Goal: Task Accomplishment & Management: Use online tool/utility

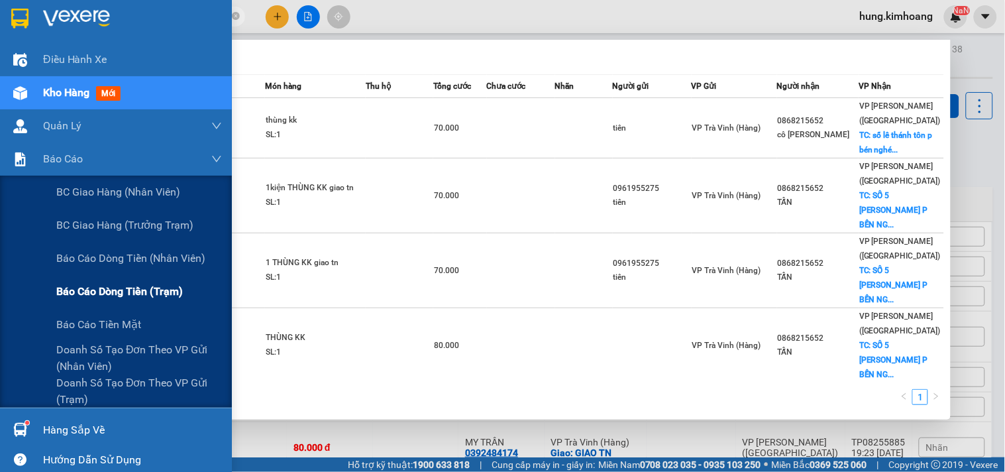
type input "15652"
click at [105, 300] on div "Báo cáo dòng tiền (trạm)" at bounding box center [139, 291] width 166 height 33
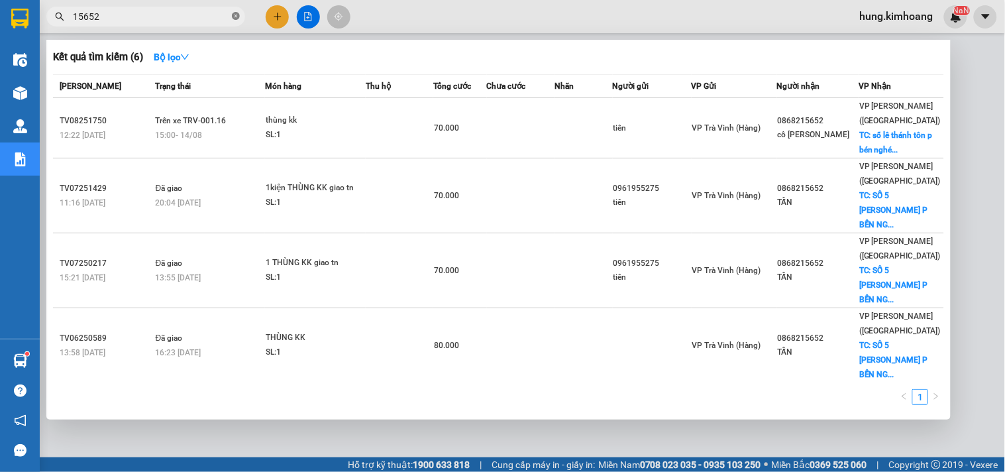
click at [233, 17] on icon "close-circle" at bounding box center [236, 16] width 8 height 8
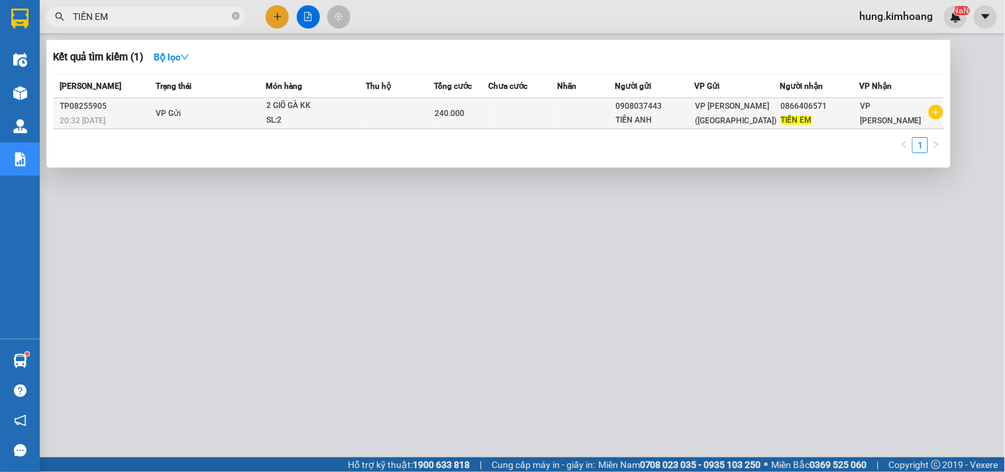
type input "TIẾN EM"
click at [473, 109] on div "240.000" at bounding box center [461, 113] width 53 height 15
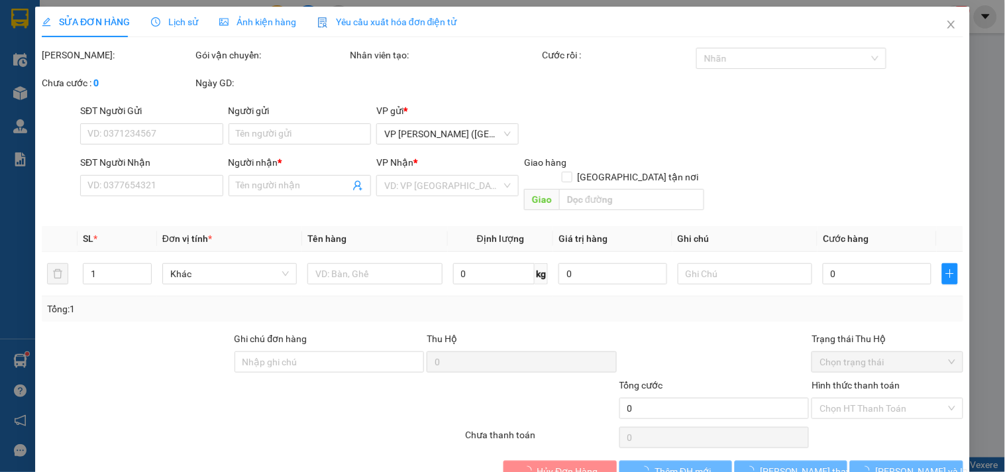
type input "0908037443"
type input "TIẾN ANH"
type input "0866406571"
type input "TIẾN EM"
type input "240.000"
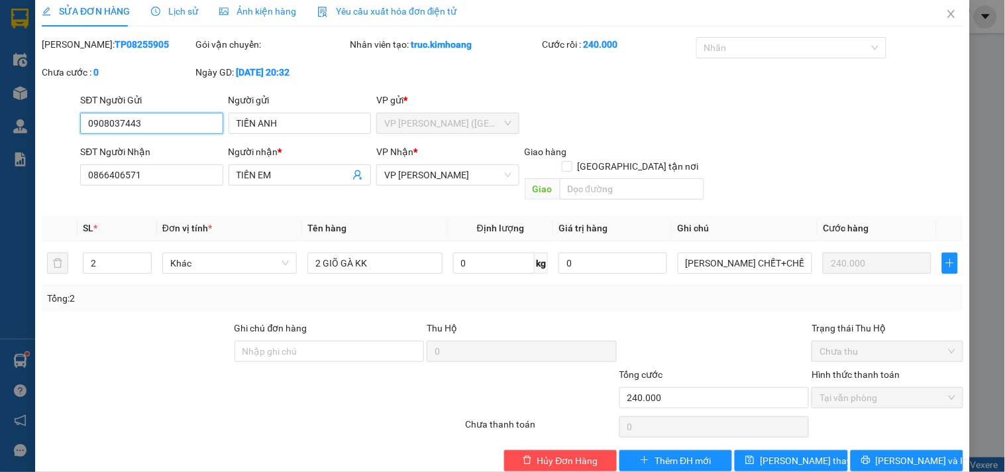
scroll to position [21, 0]
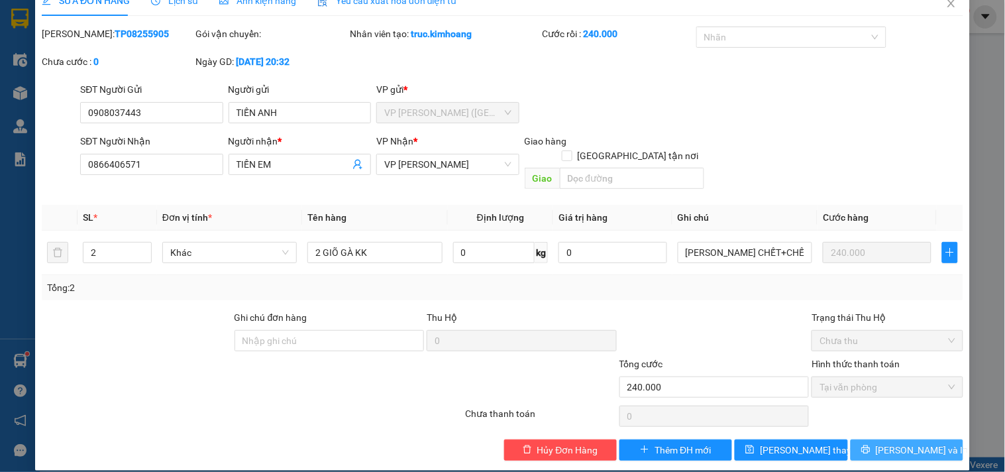
click at [893, 442] on span "[PERSON_NAME] và In" at bounding box center [922, 449] width 93 height 15
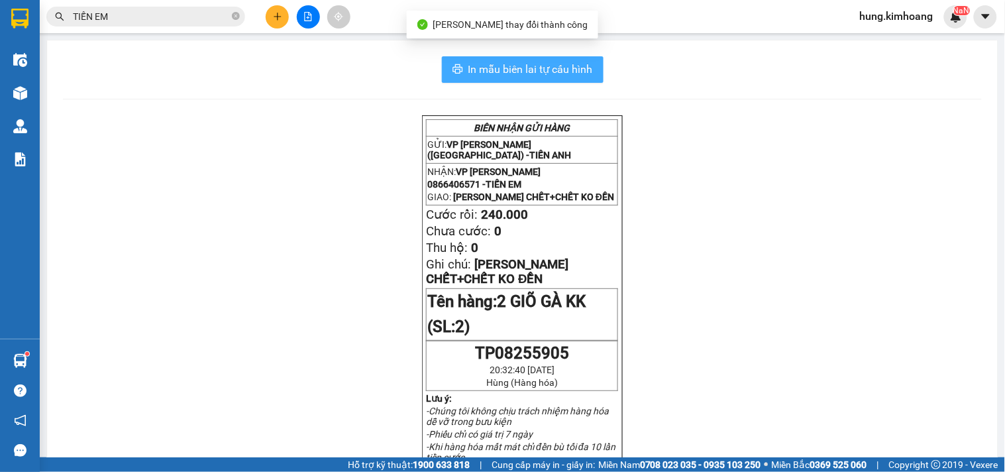
click at [452, 63] on button "In mẫu biên lai tự cấu hình" at bounding box center [523, 69] width 162 height 26
click at [518, 75] on span "In mẫu biên lai tự cấu hình" at bounding box center [530, 69] width 125 height 17
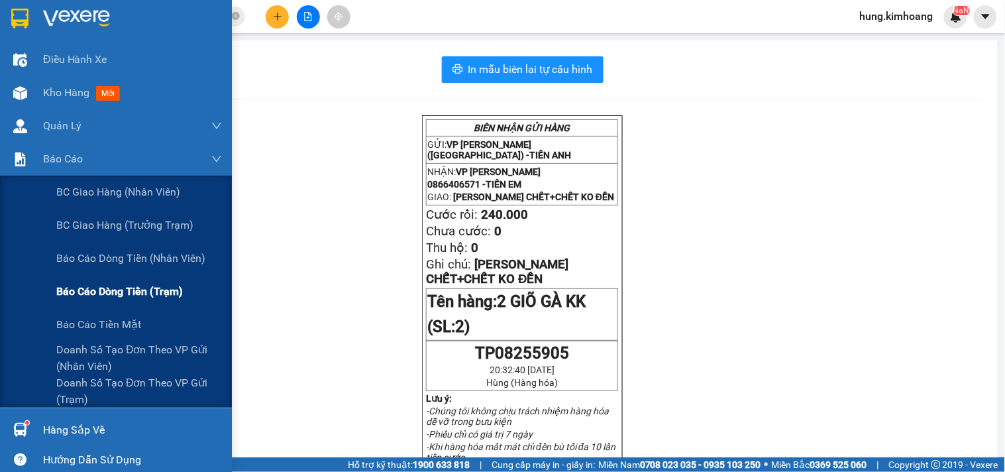
click at [128, 295] on span "Báo cáo dòng tiền (trạm)" at bounding box center [119, 291] width 127 height 17
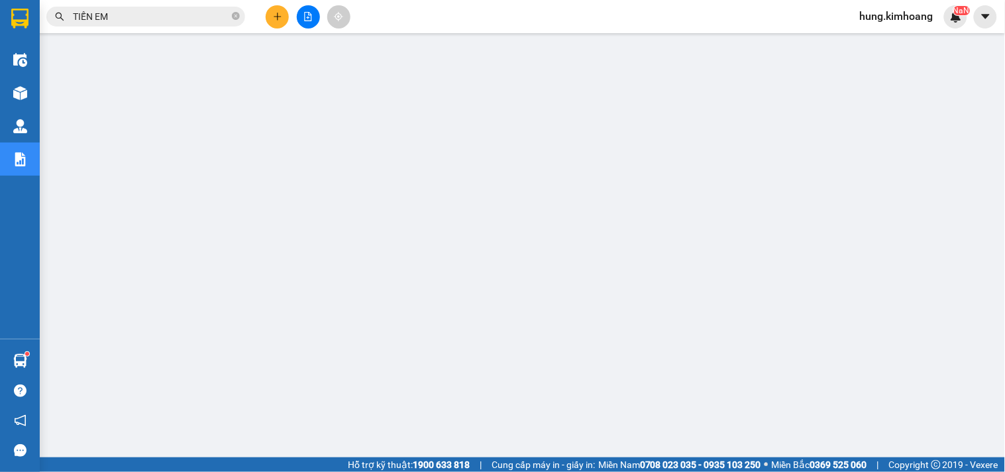
drag, startPoint x: 876, startPoint y: 9, endPoint x: 866, endPoint y: 14, distance: 11.3
click at [881, 11] on span "hung.kimhoang" at bounding box center [896, 16] width 95 height 17
click at [878, 38] on span "Đăng xuất" at bounding box center [903, 41] width 68 height 15
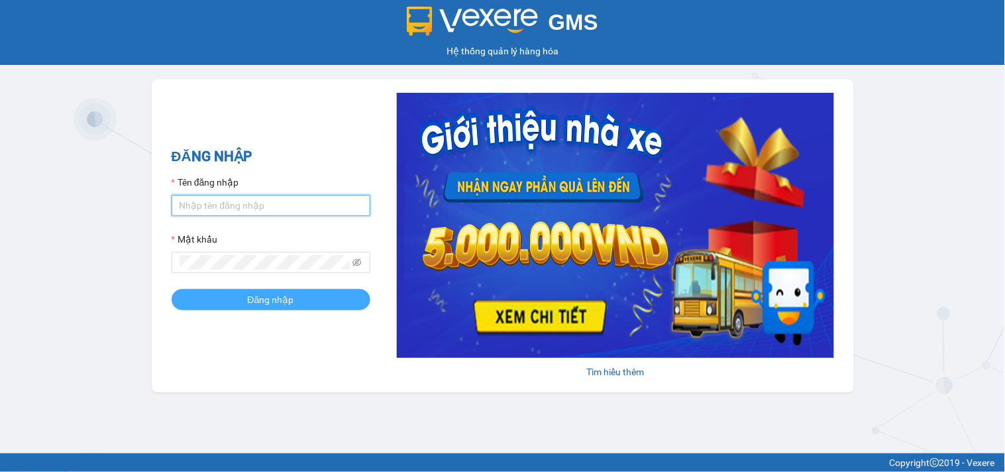
type input "hung.kimhoang"
click at [237, 299] on button "Đăng nhập" at bounding box center [271, 299] width 199 height 21
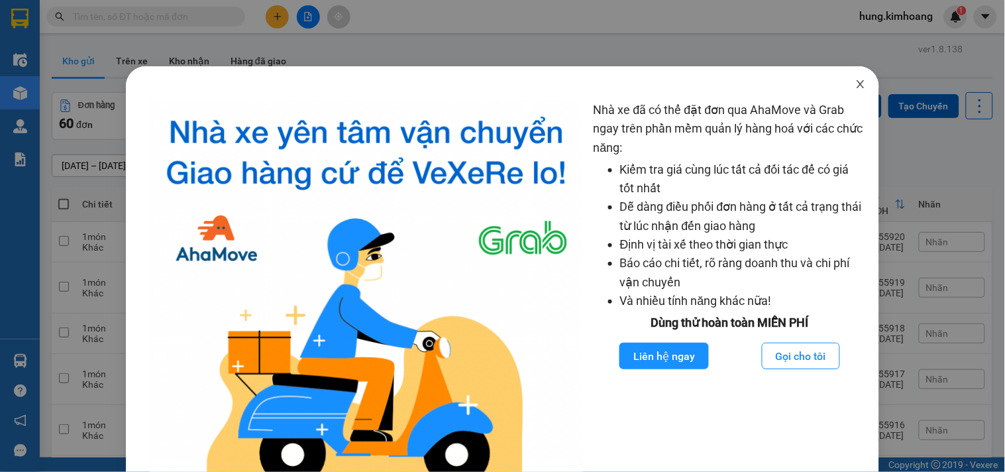
drag, startPoint x: 857, startPoint y: 90, endPoint x: 854, endPoint y: 83, distance: 7.1
click at [855, 87] on span "Close" at bounding box center [860, 84] width 37 height 37
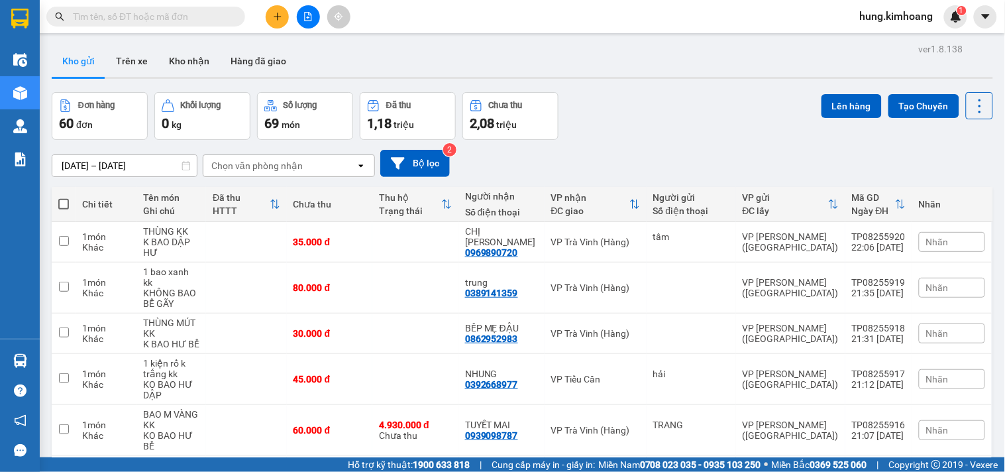
click at [62, 201] on span at bounding box center [63, 204] width 11 height 11
click at [64, 197] on input "checkbox" at bounding box center [64, 197] width 0 height 0
checkbox input "true"
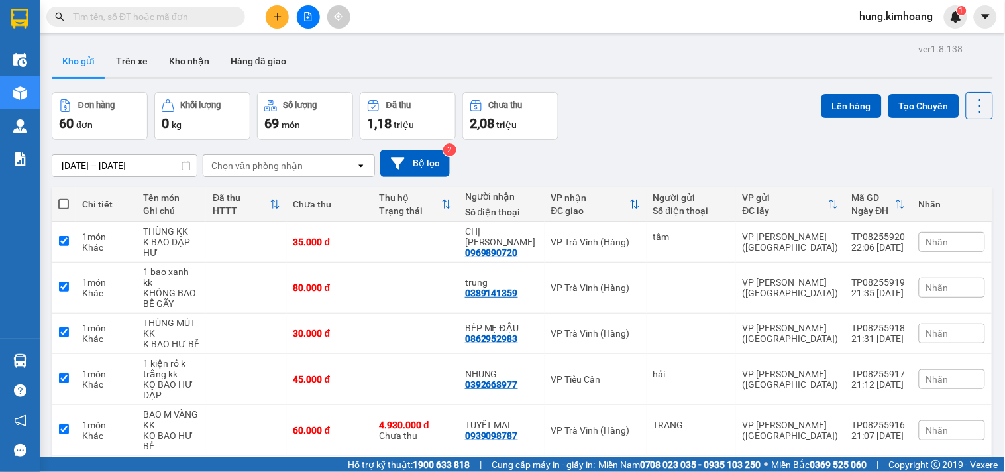
checkbox input "true"
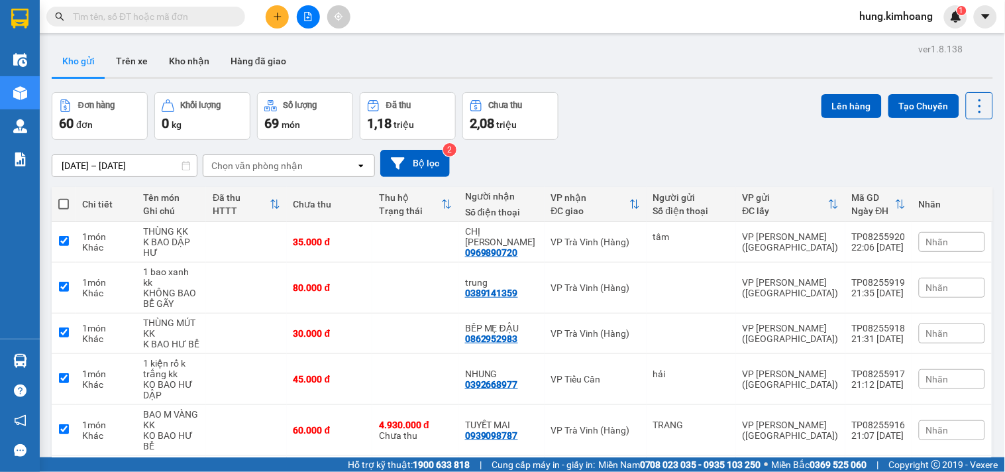
checkbox input "true"
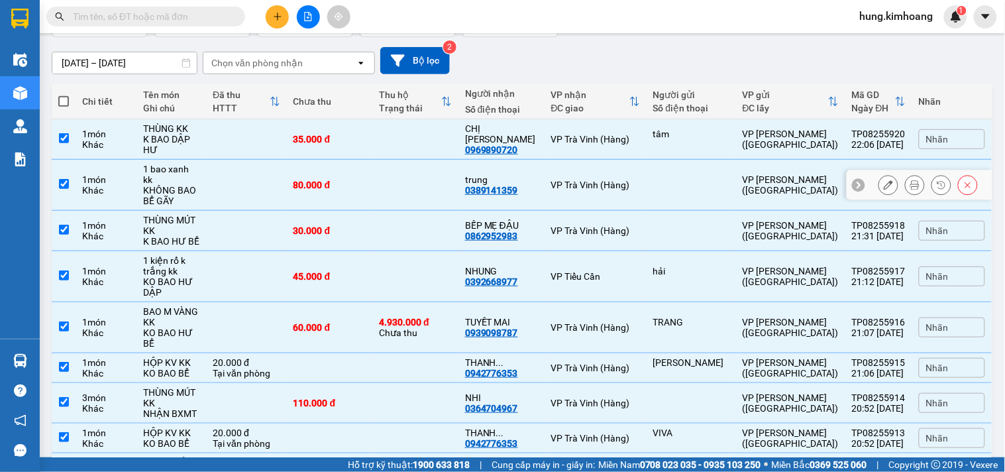
scroll to position [203, 0]
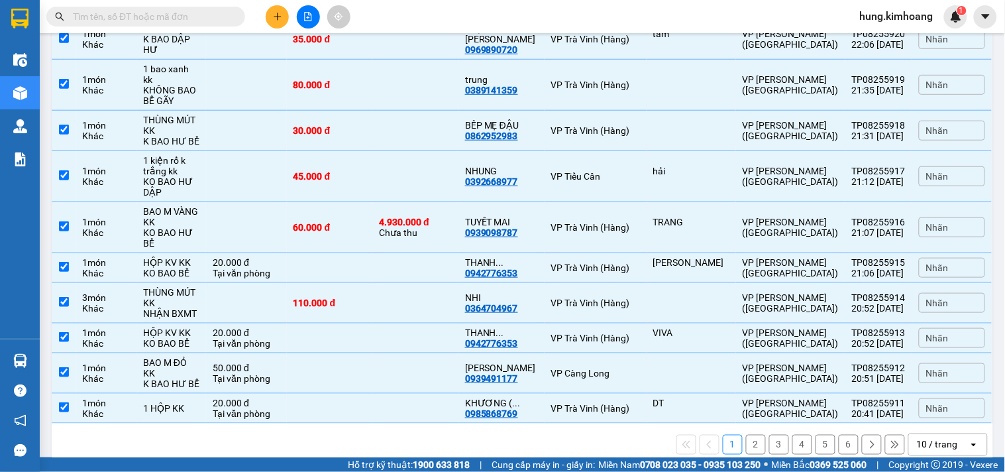
click at [936, 438] on div "10 / trang" at bounding box center [937, 444] width 41 height 13
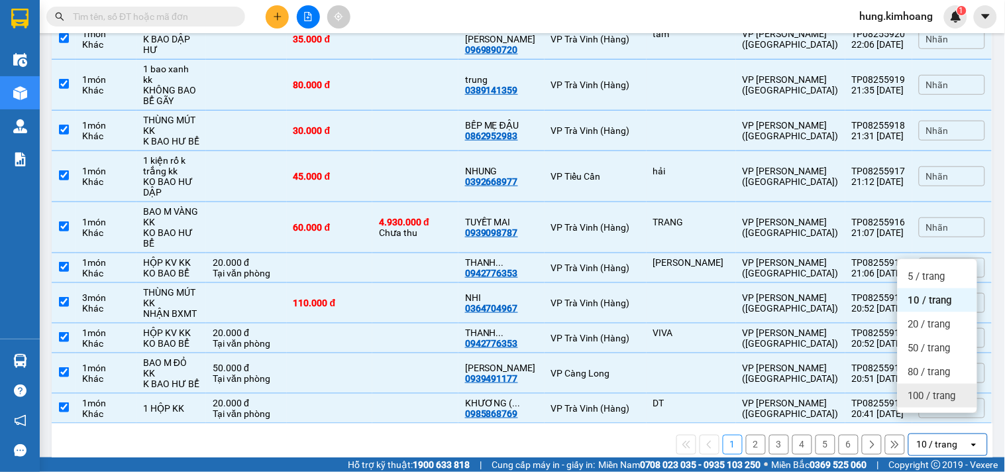
click at [943, 394] on span "100 / trang" at bounding box center [932, 395] width 48 height 13
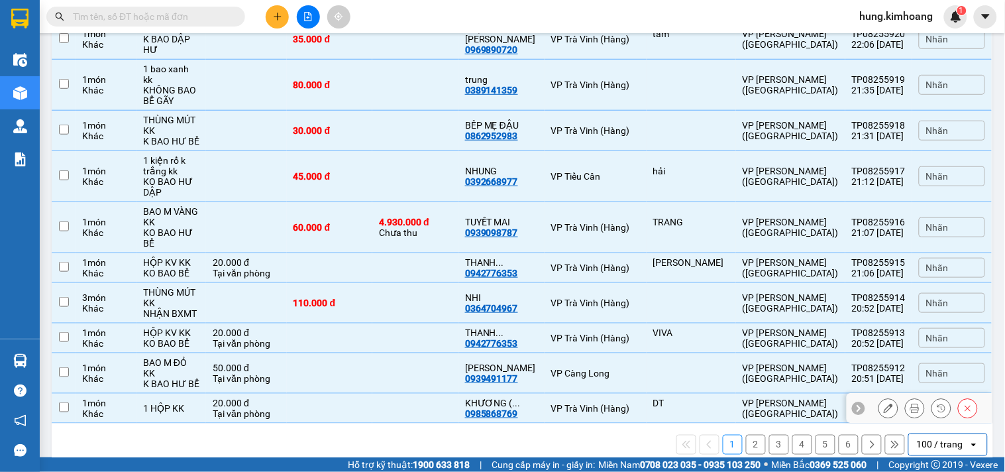
checkbox input "false"
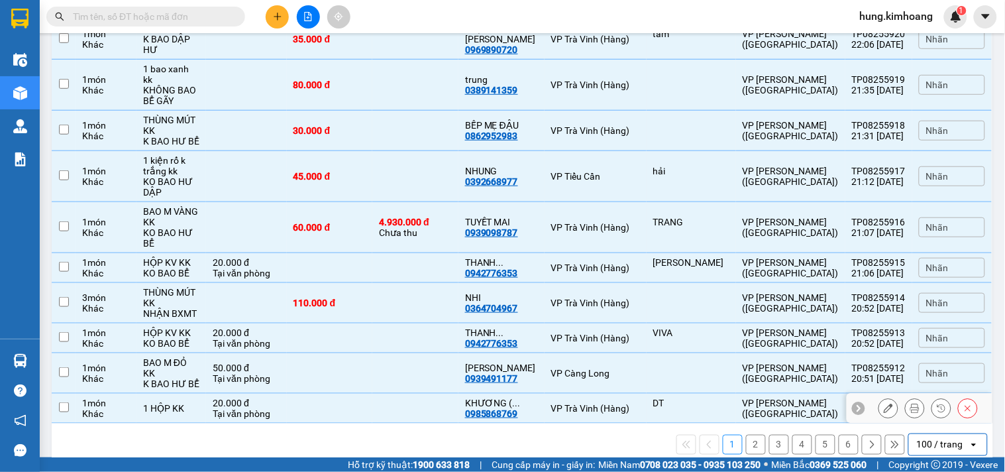
checkbox input "false"
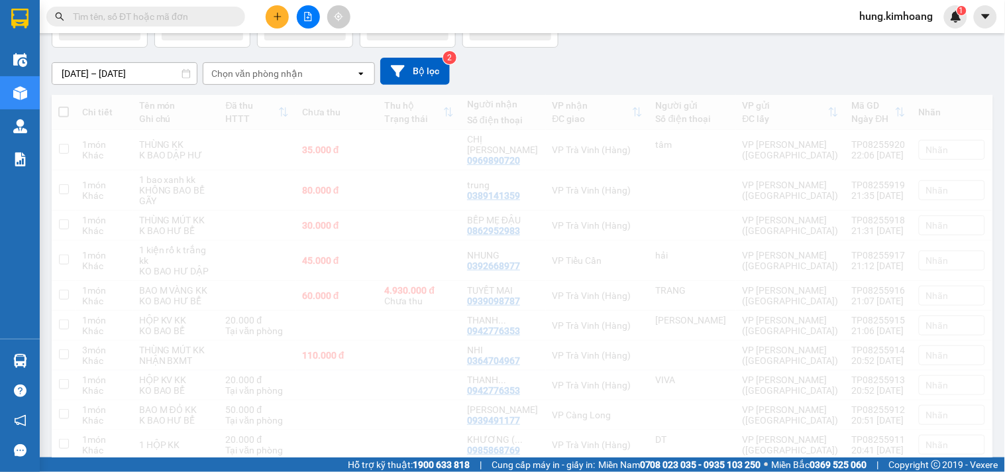
scroll to position [0, 0]
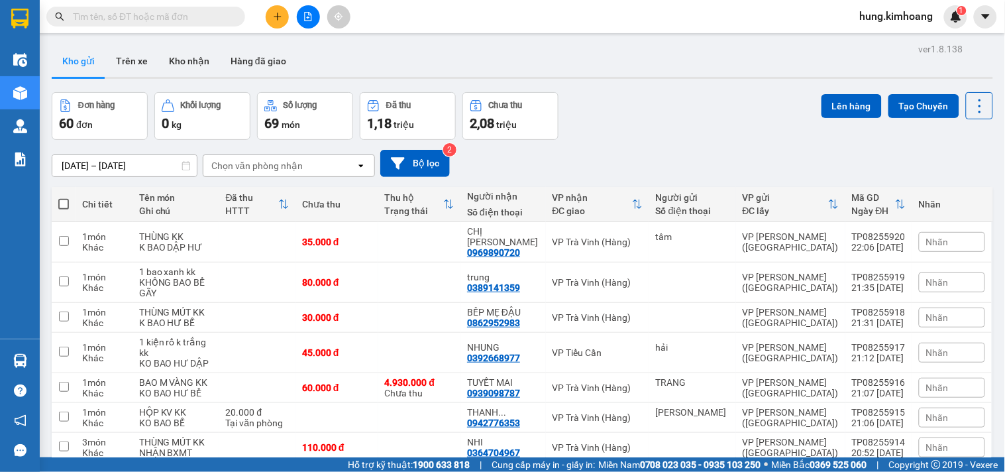
click at [68, 201] on span at bounding box center [63, 204] width 11 height 11
click at [64, 197] on input "checkbox" at bounding box center [64, 197] width 0 height 0
checkbox input "true"
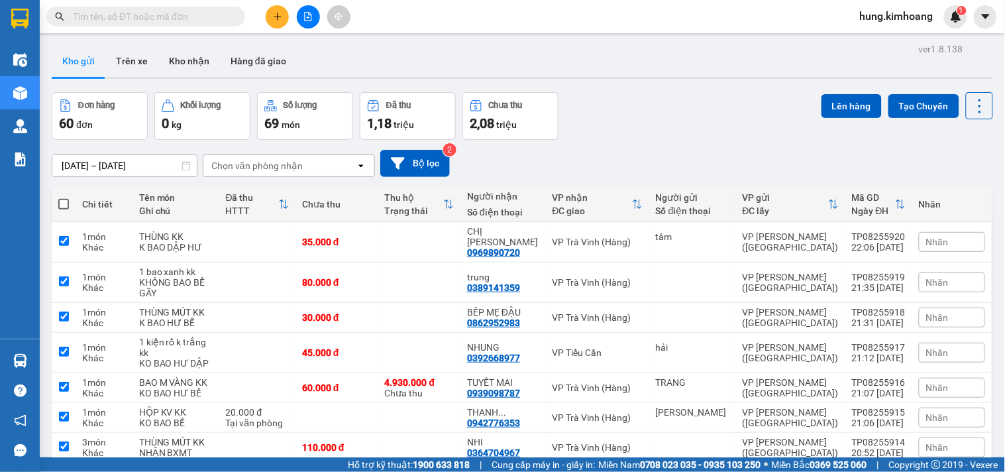
checkbox input "true"
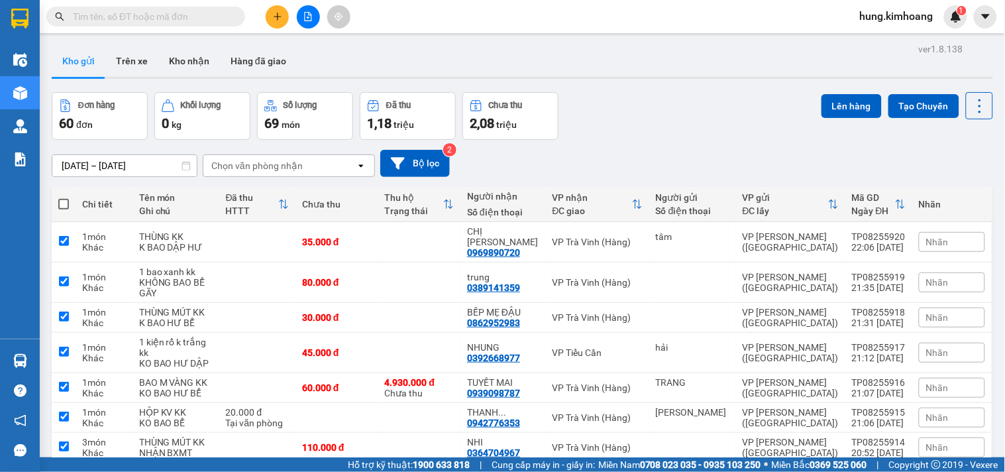
checkbox input "true"
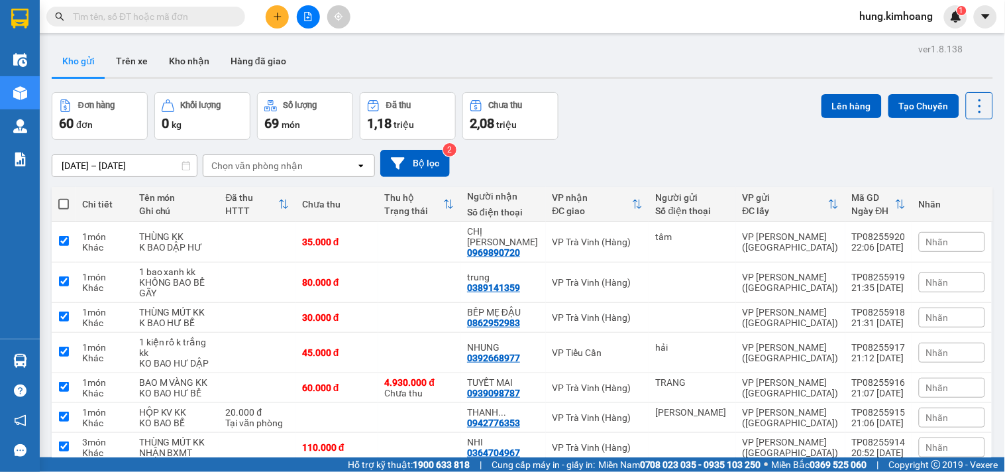
checkbox input "true"
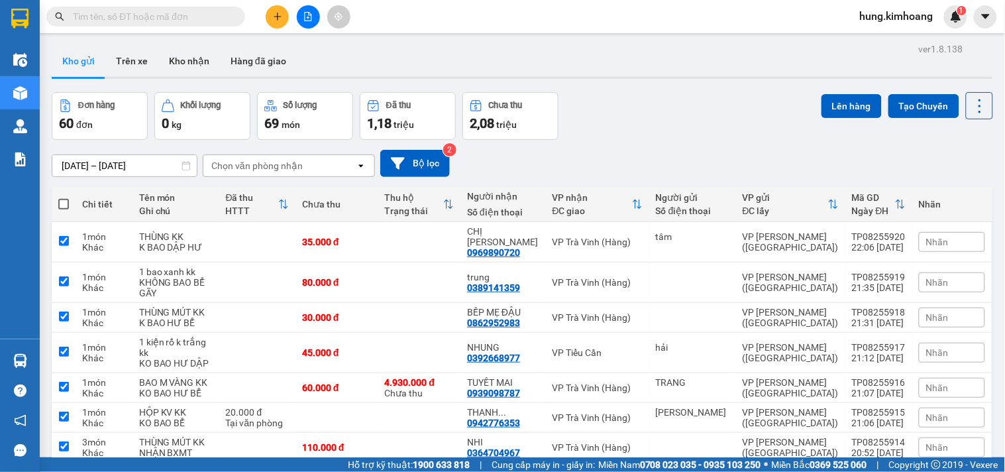
checkbox input "true"
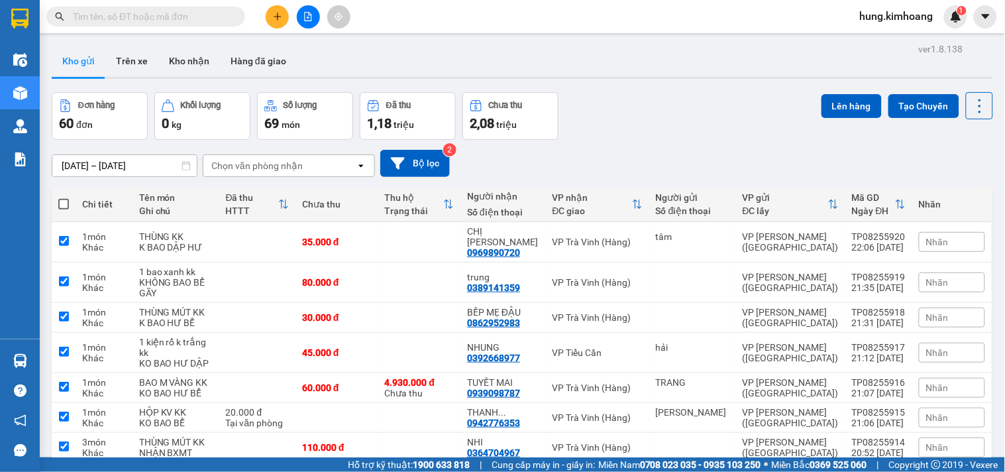
checkbox input "true"
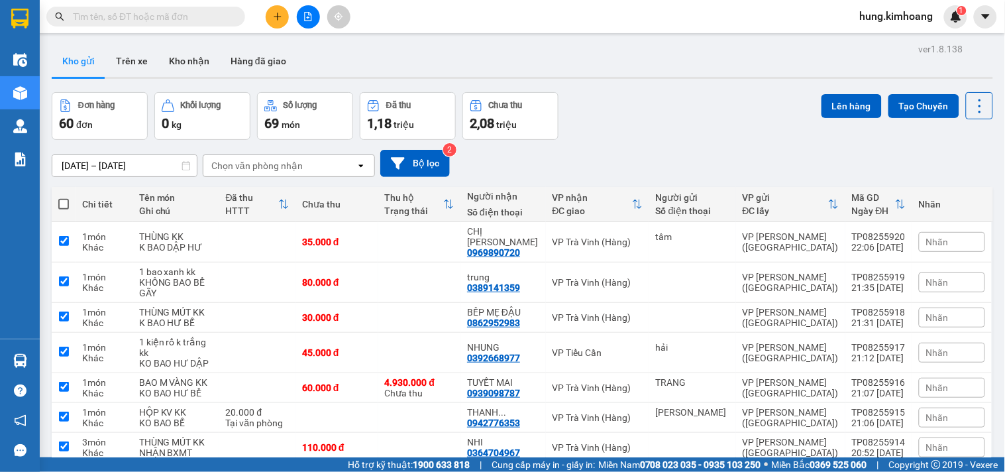
checkbox input "true"
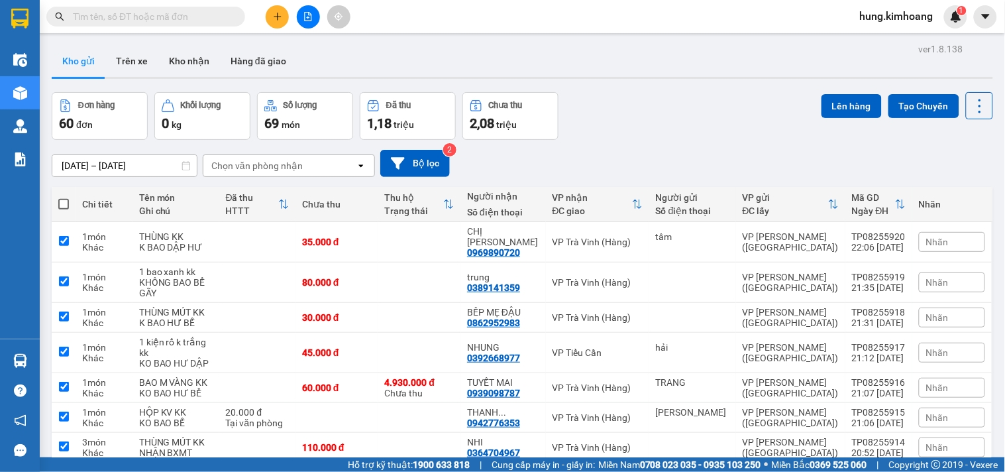
checkbox input "true"
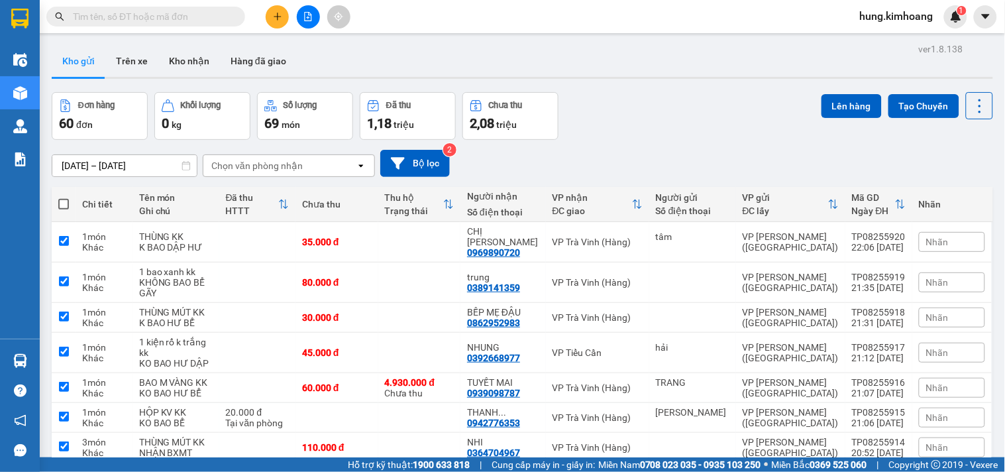
checkbox input "true"
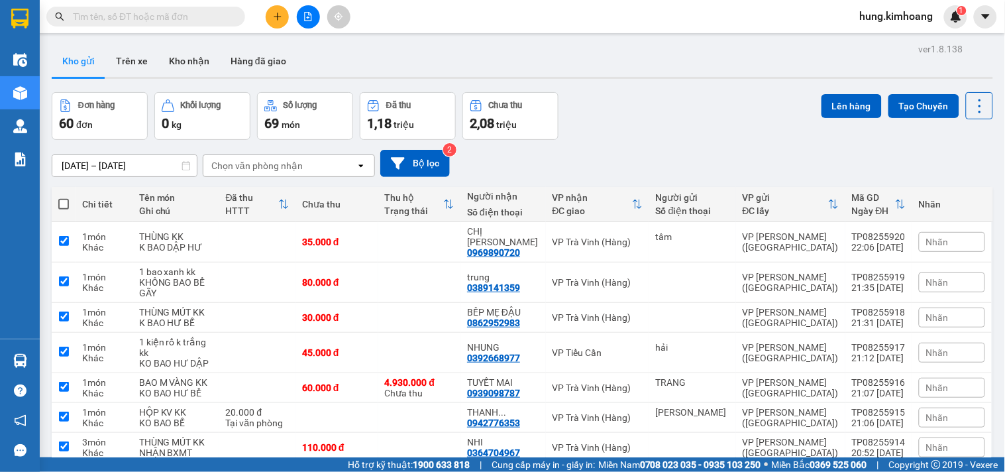
checkbox input "true"
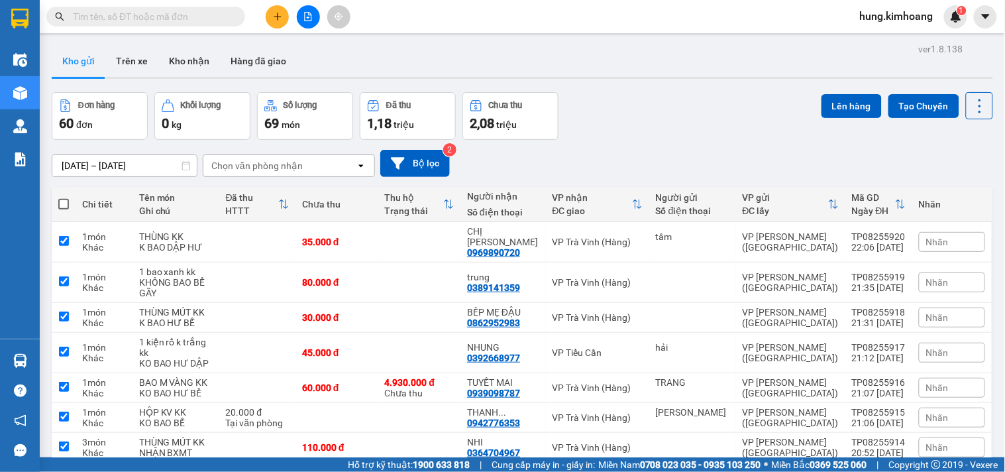
checkbox input "true"
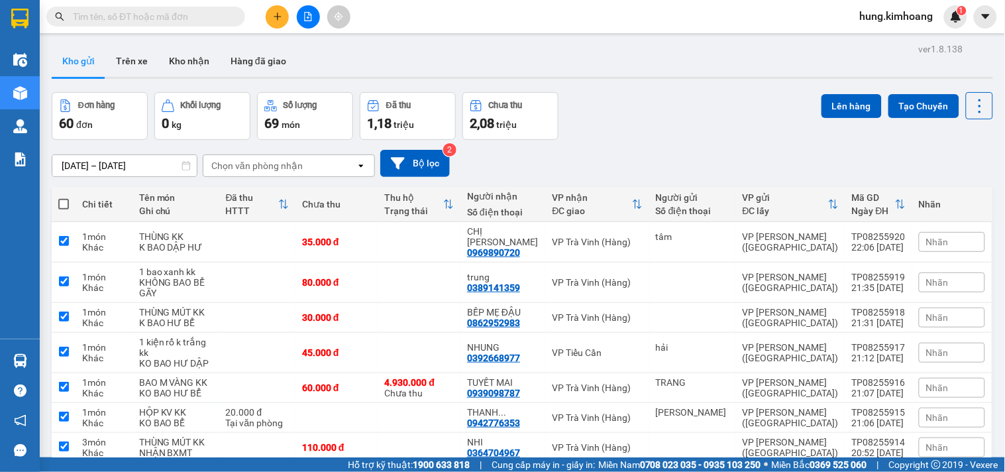
checkbox input "true"
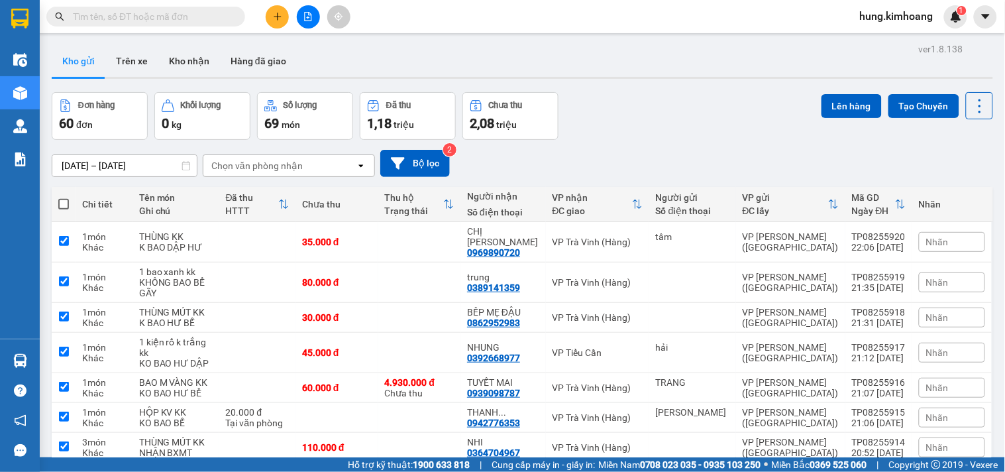
checkbox input "true"
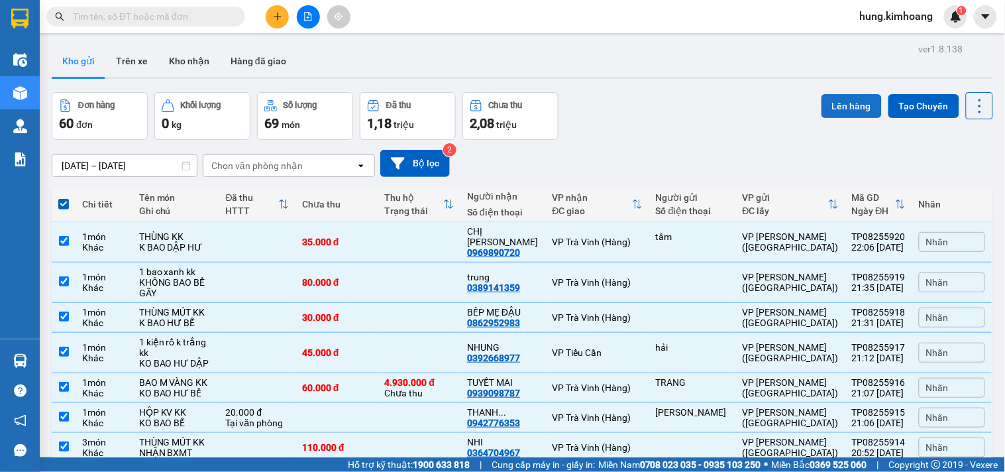
click at [844, 110] on button "Lên hàng" at bounding box center [851, 106] width 60 height 24
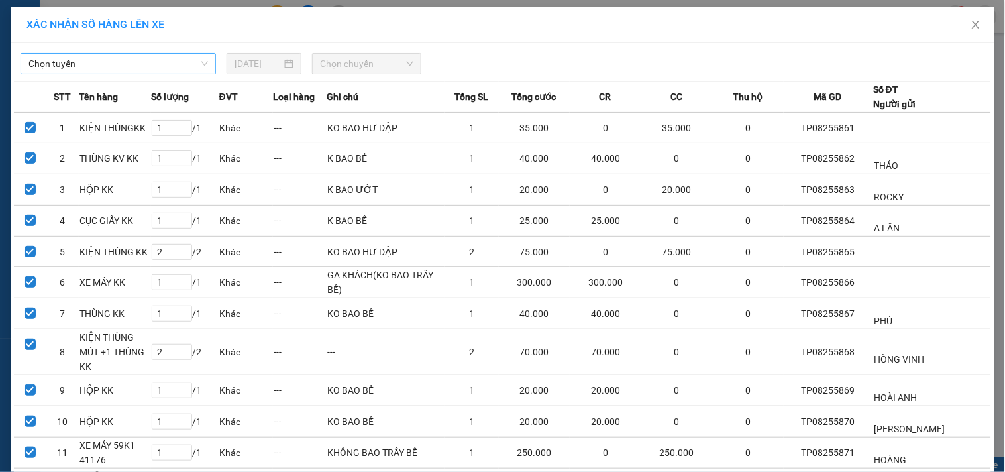
click at [72, 69] on span "Chọn tuyến" at bounding box center [117, 64] width 179 height 20
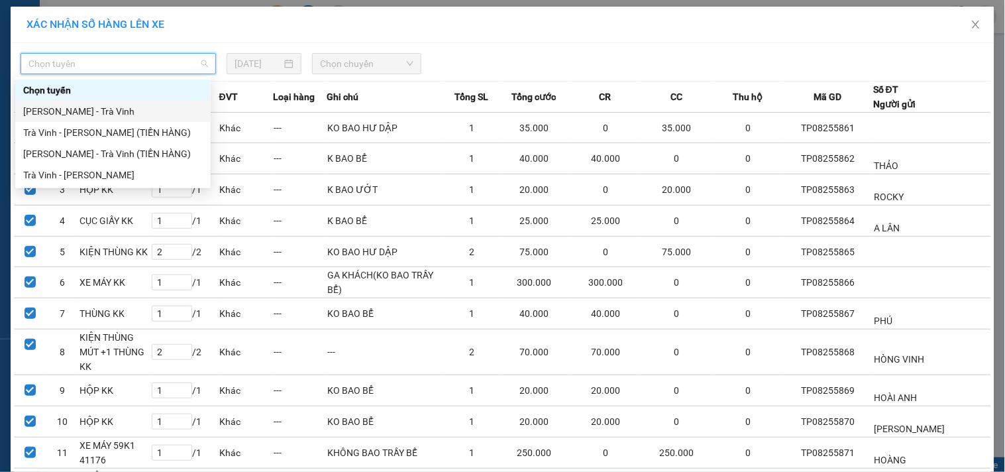
drag, startPoint x: 74, startPoint y: 111, endPoint x: 90, endPoint y: 101, distance: 19.0
click at [74, 111] on div "Hồ Chí Minh - Trà Vinh" at bounding box center [112, 111] width 179 height 15
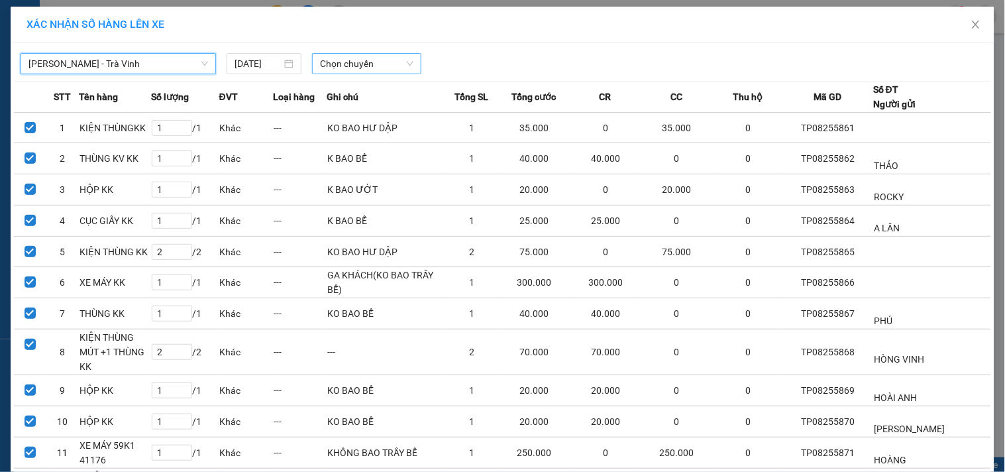
click at [364, 63] on span "Chọn chuyến" at bounding box center [366, 64] width 93 height 20
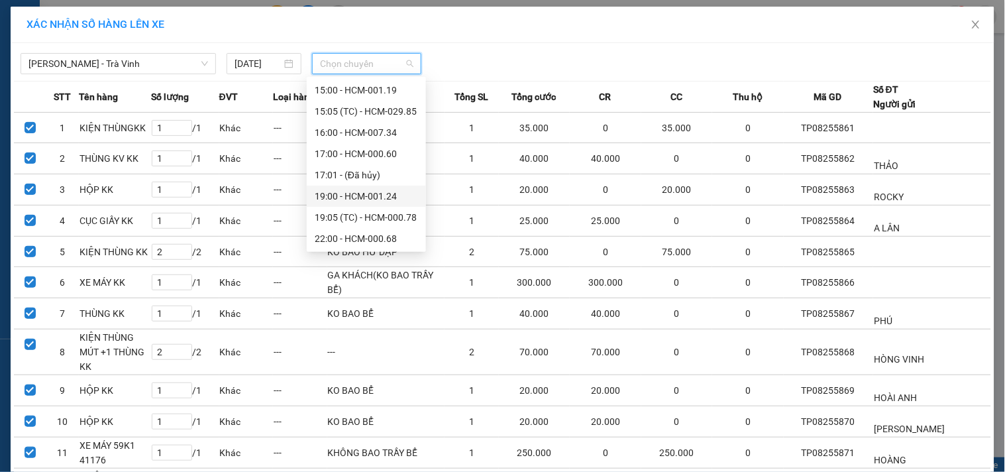
scroll to position [339, 0]
drag, startPoint x: 381, startPoint y: 213, endPoint x: 407, endPoint y: 214, distance: 25.8
click at [382, 213] on div "22:00 - HCM-000.68" at bounding box center [366, 217] width 103 height 15
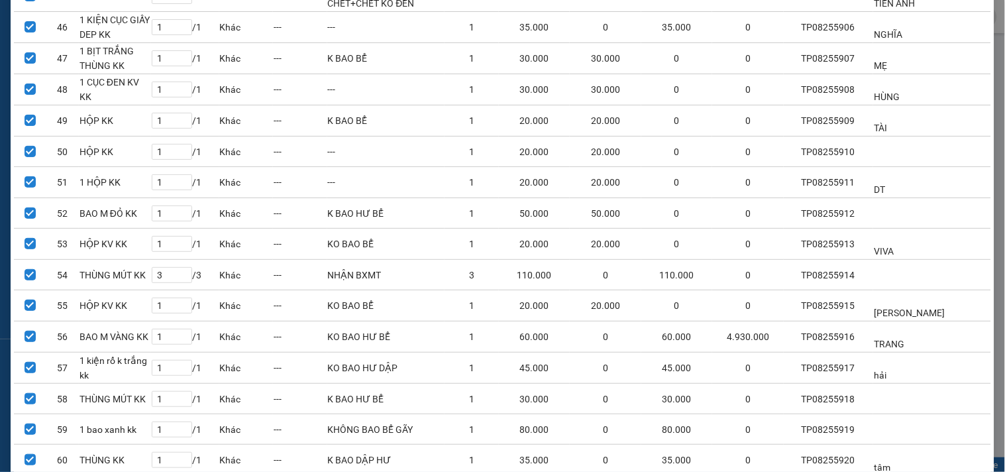
scroll to position [1612, 0]
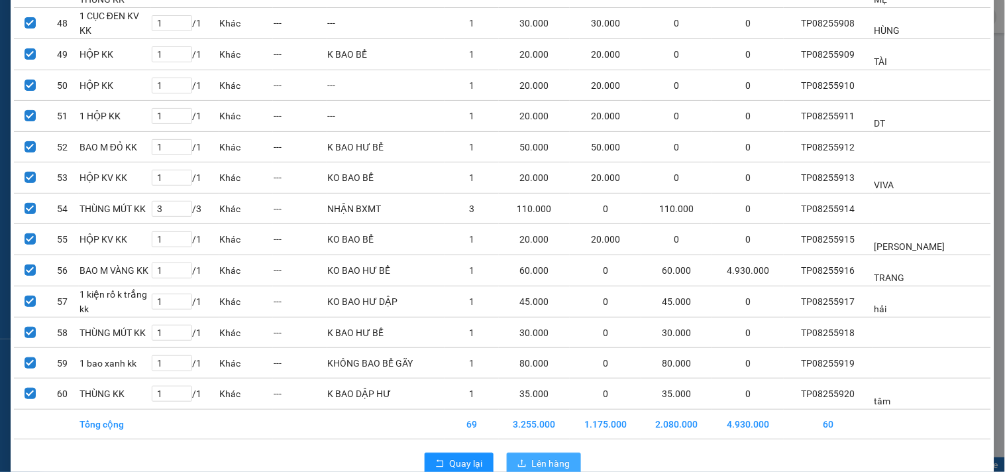
click at [543, 456] on span "Lên hàng" at bounding box center [551, 463] width 38 height 15
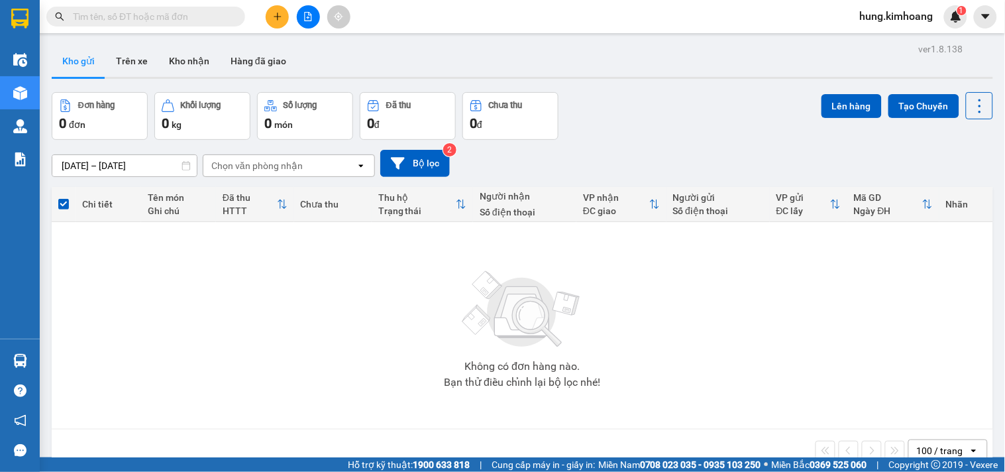
click at [878, 16] on span "hung.kimhoang" at bounding box center [896, 16] width 95 height 17
click at [869, 41] on span "Đăng xuất" at bounding box center [903, 41] width 68 height 15
